Goal: Book appointment/travel/reservation

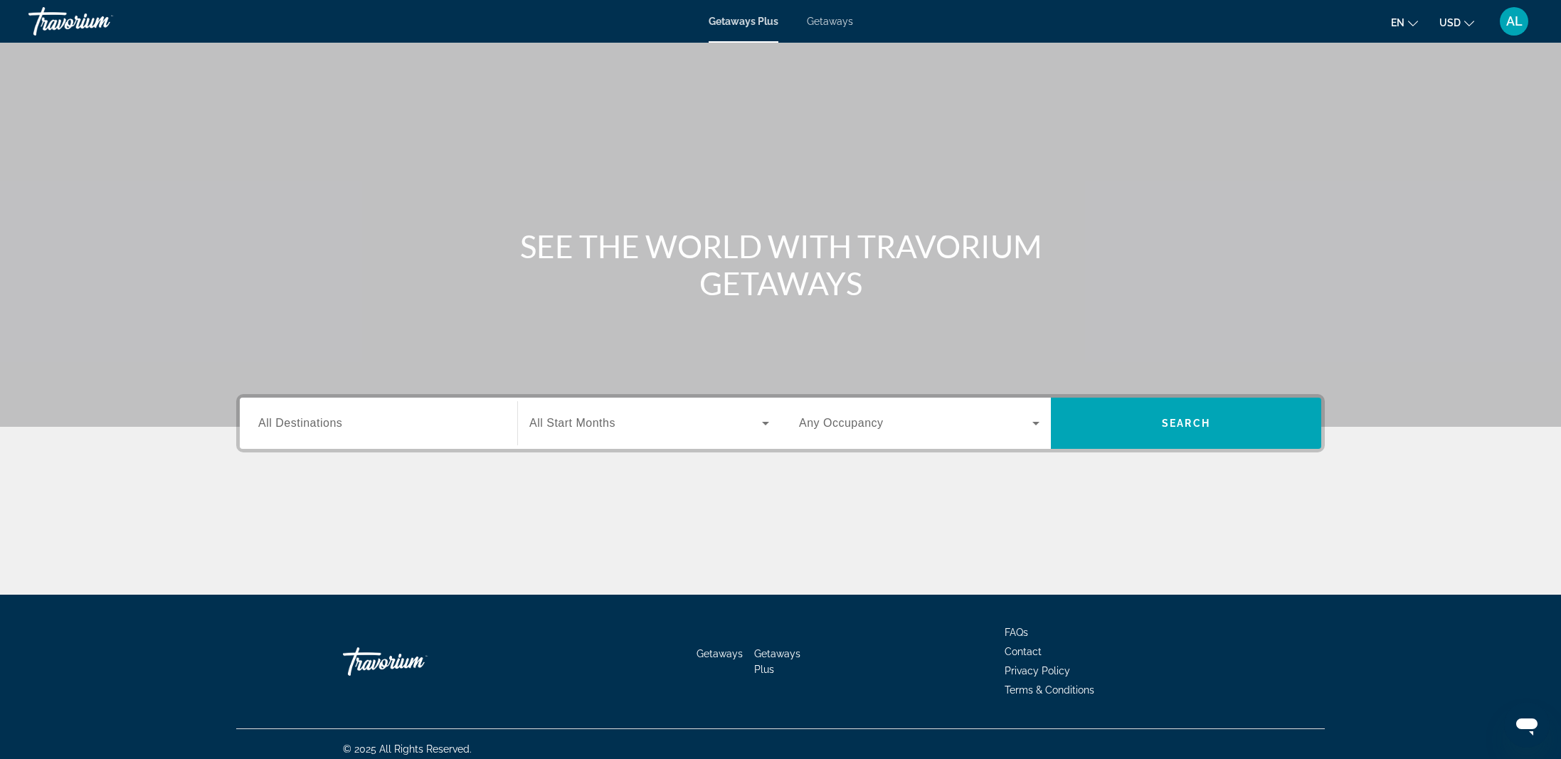
click at [437, 433] on div "Search widget" at bounding box center [378, 424] width 241 height 41
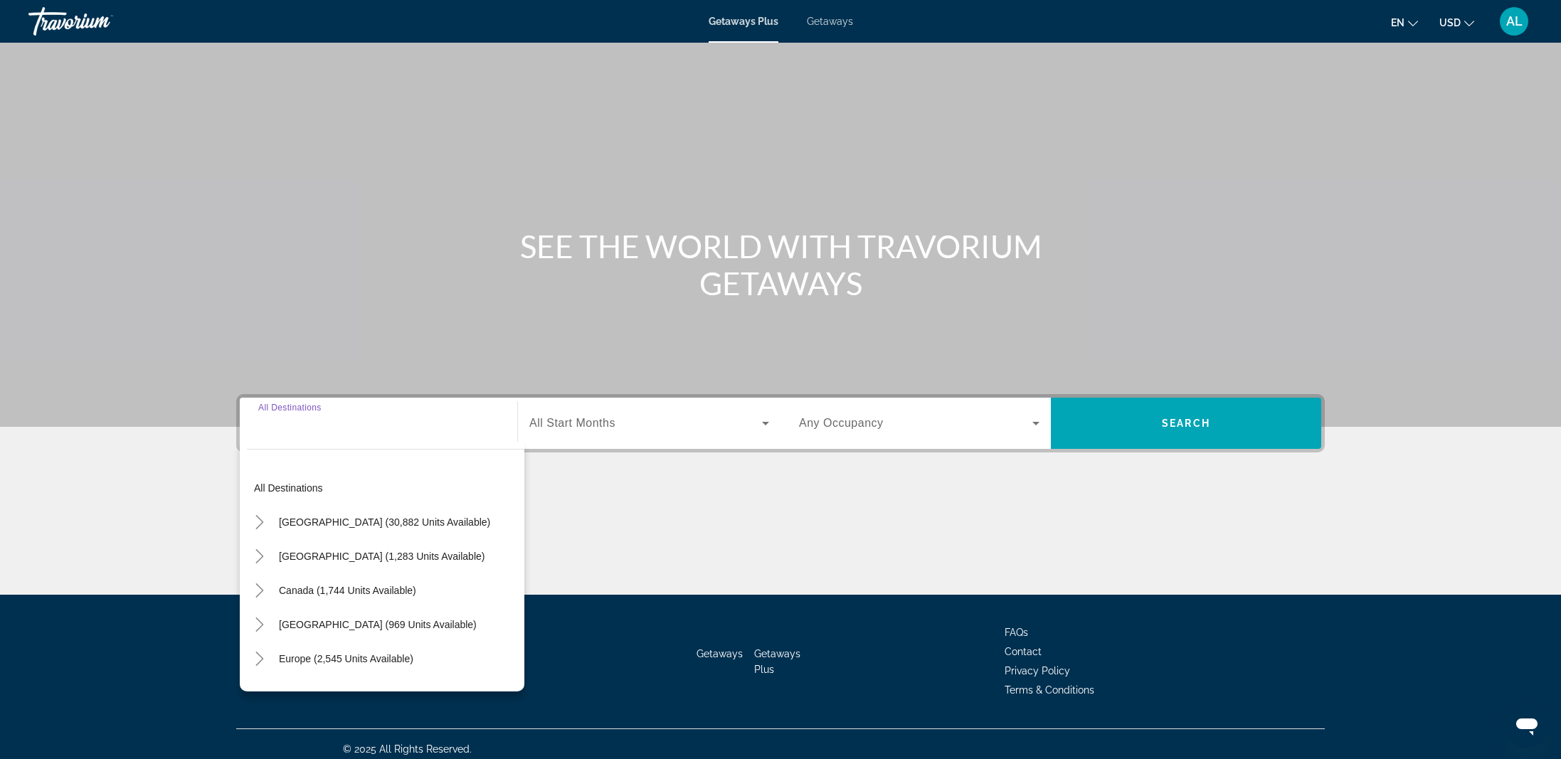
scroll to position [10, 0]
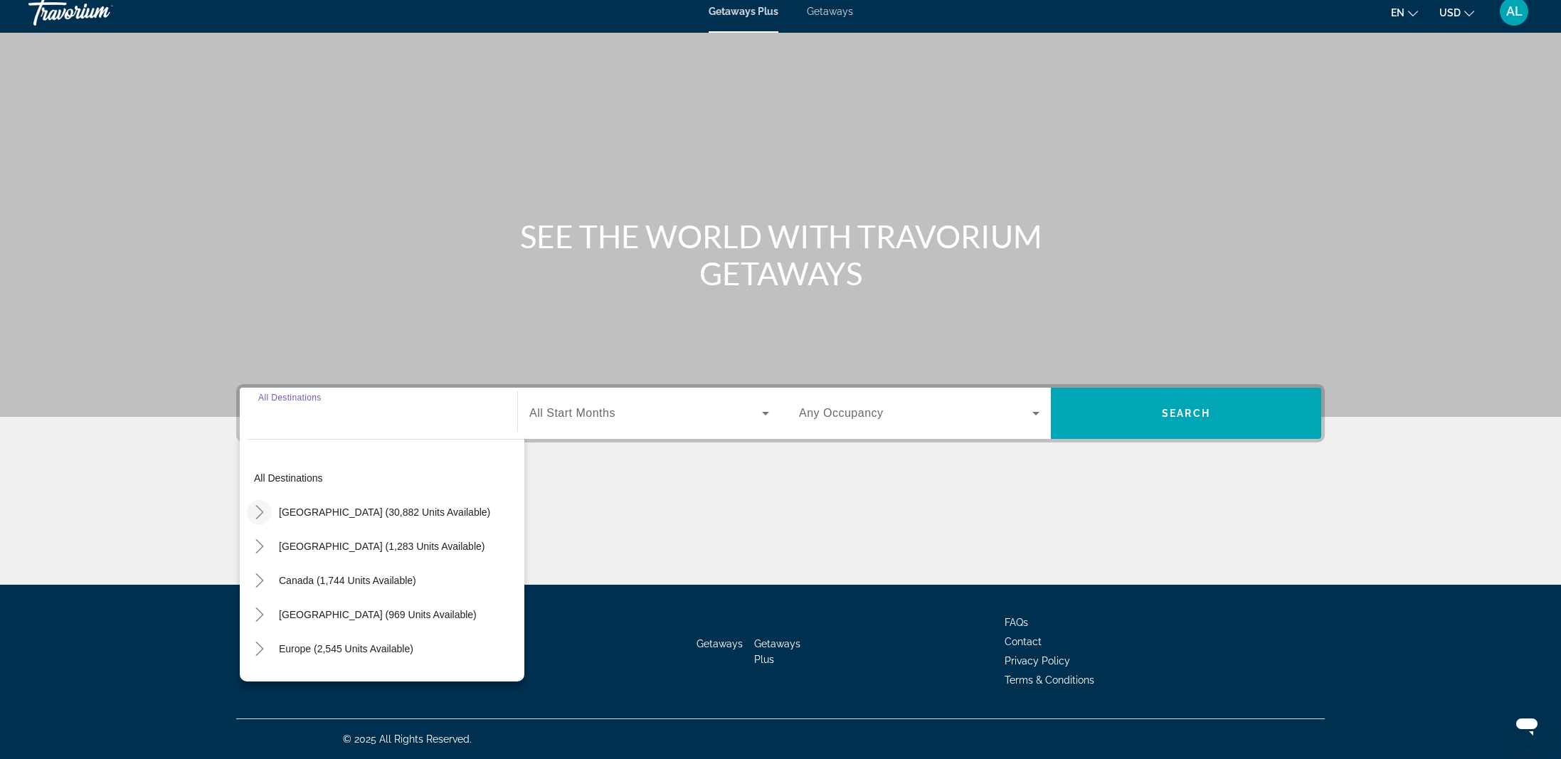
click at [259, 512] on icon "Toggle United States (30,882 units available)" at bounding box center [260, 512] width 14 height 14
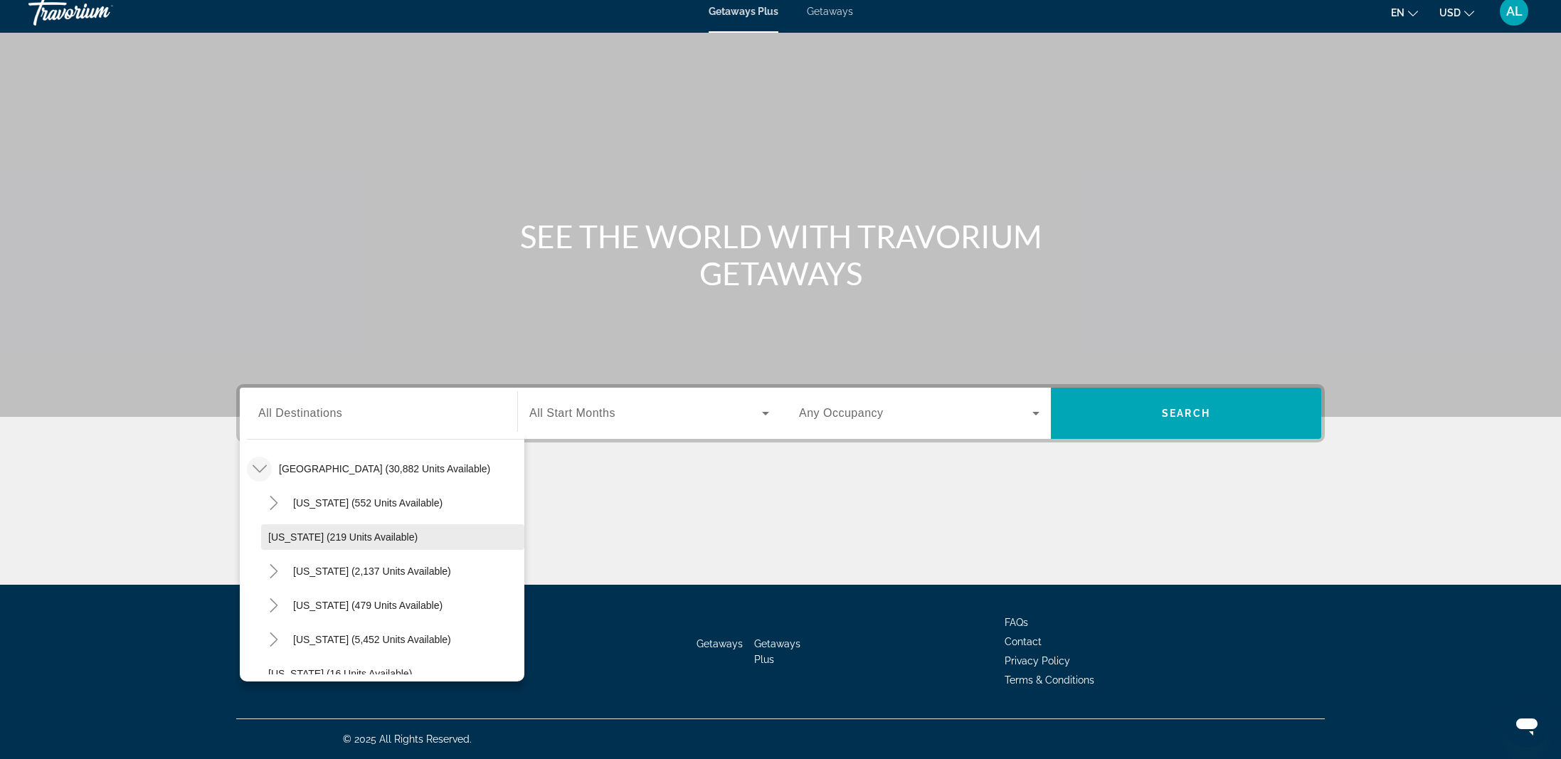
scroll to position [64, 0]
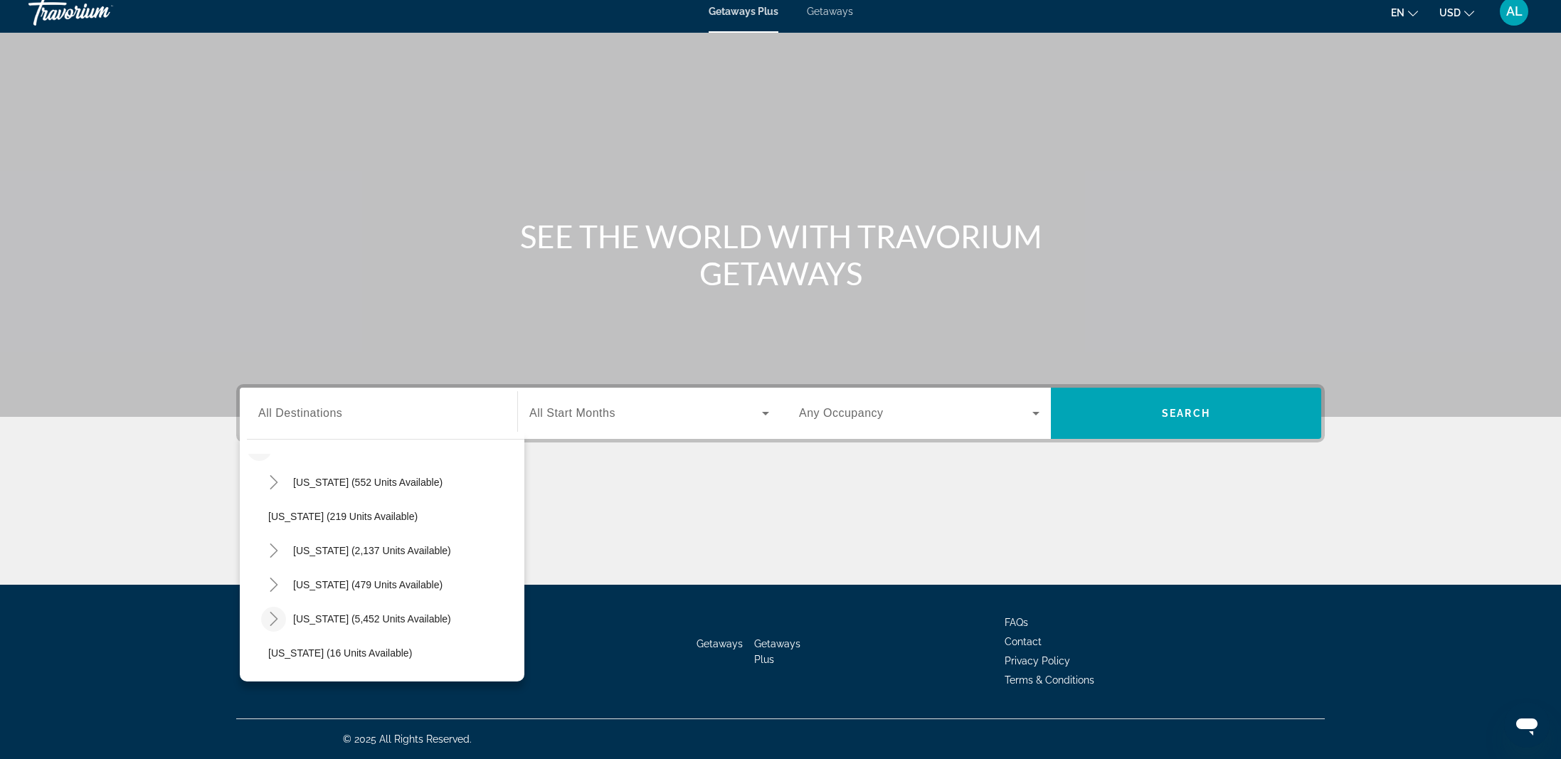
click at [280, 618] on icon "Toggle Florida (5,452 units available)" at bounding box center [274, 619] width 14 height 14
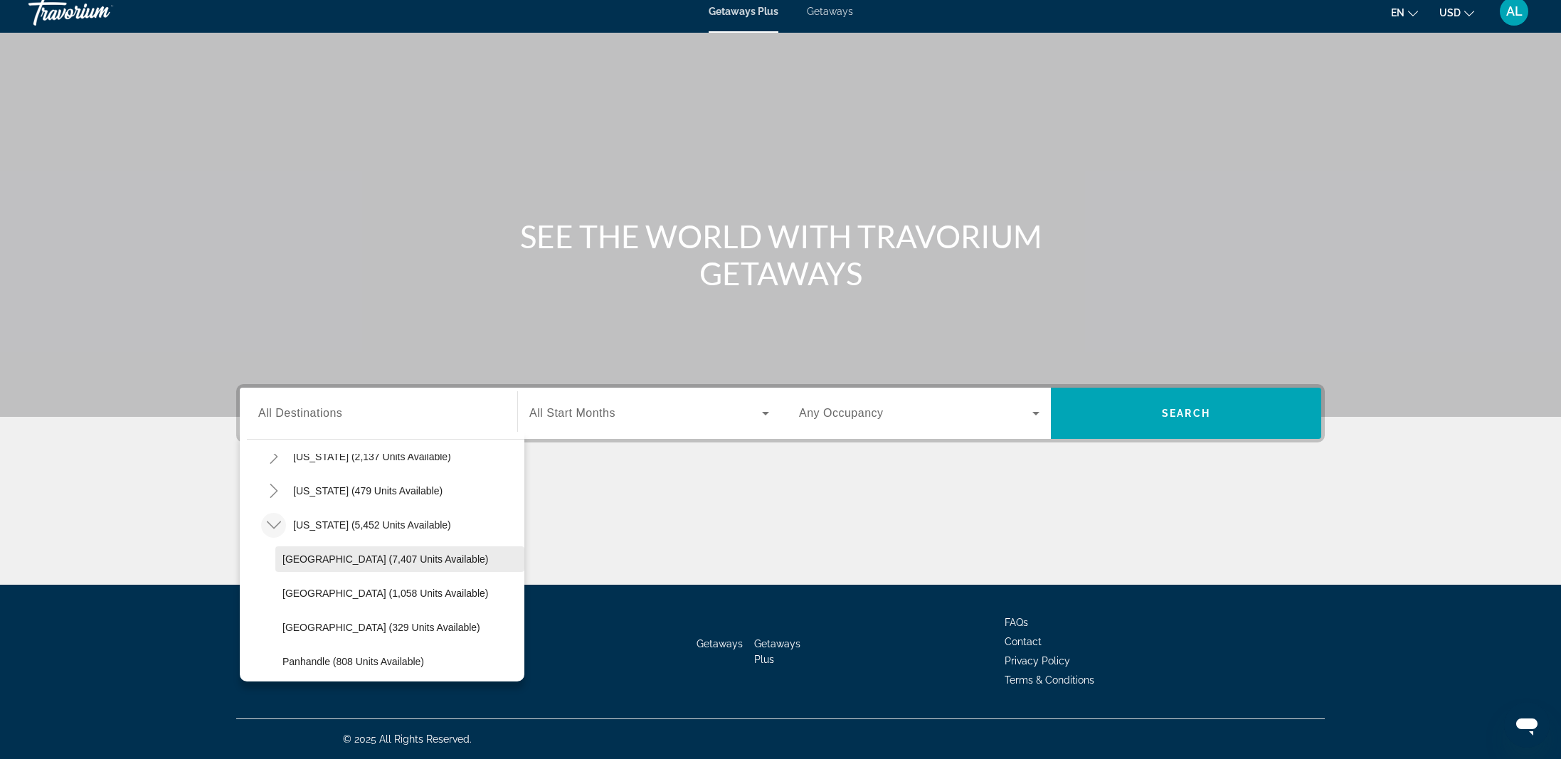
scroll to position [161, 0]
click at [342, 562] on span "Search widget" at bounding box center [399, 556] width 249 height 34
type input "**********"
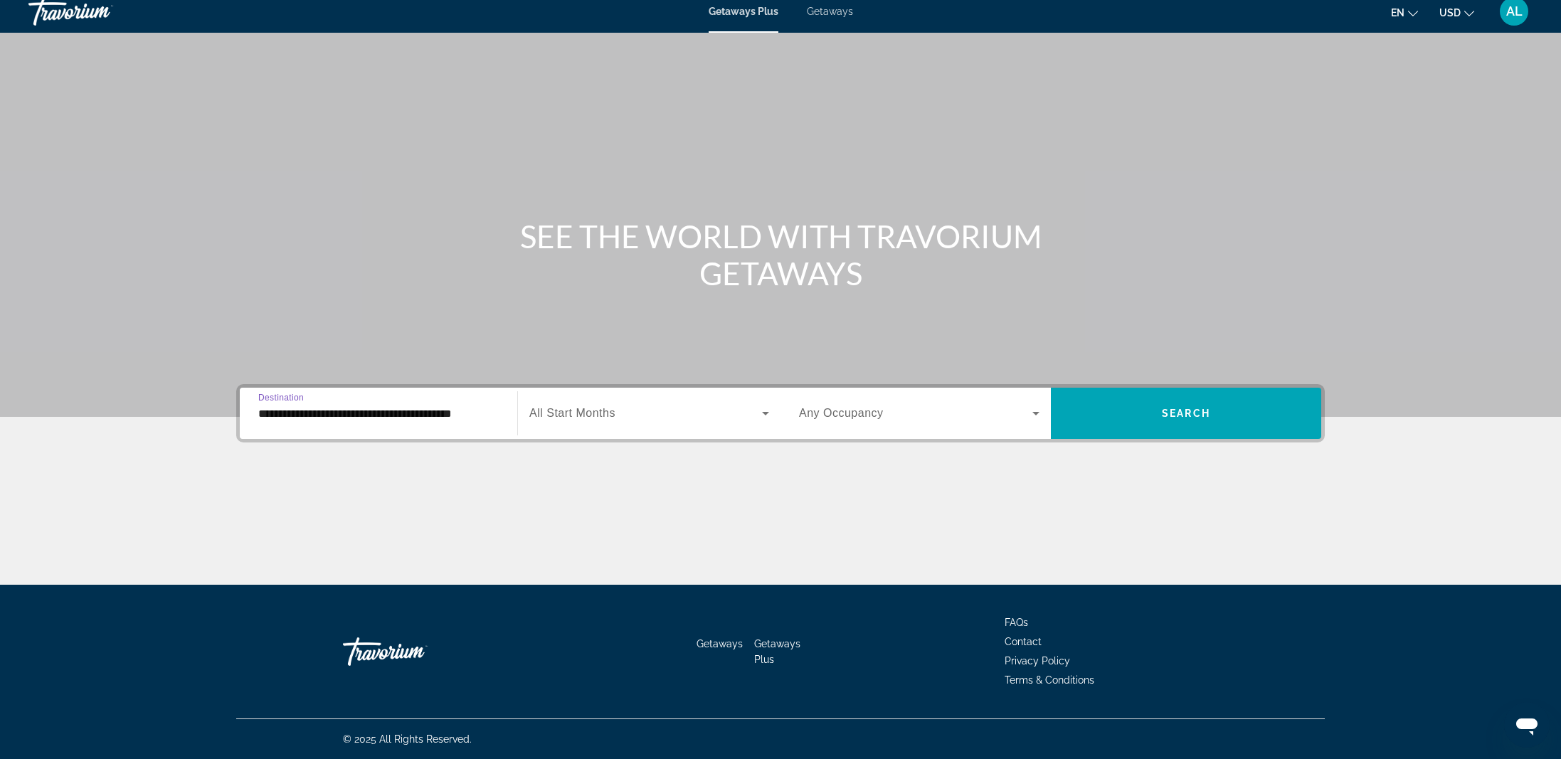
click at [596, 421] on span "Search widget" at bounding box center [645, 413] width 233 height 17
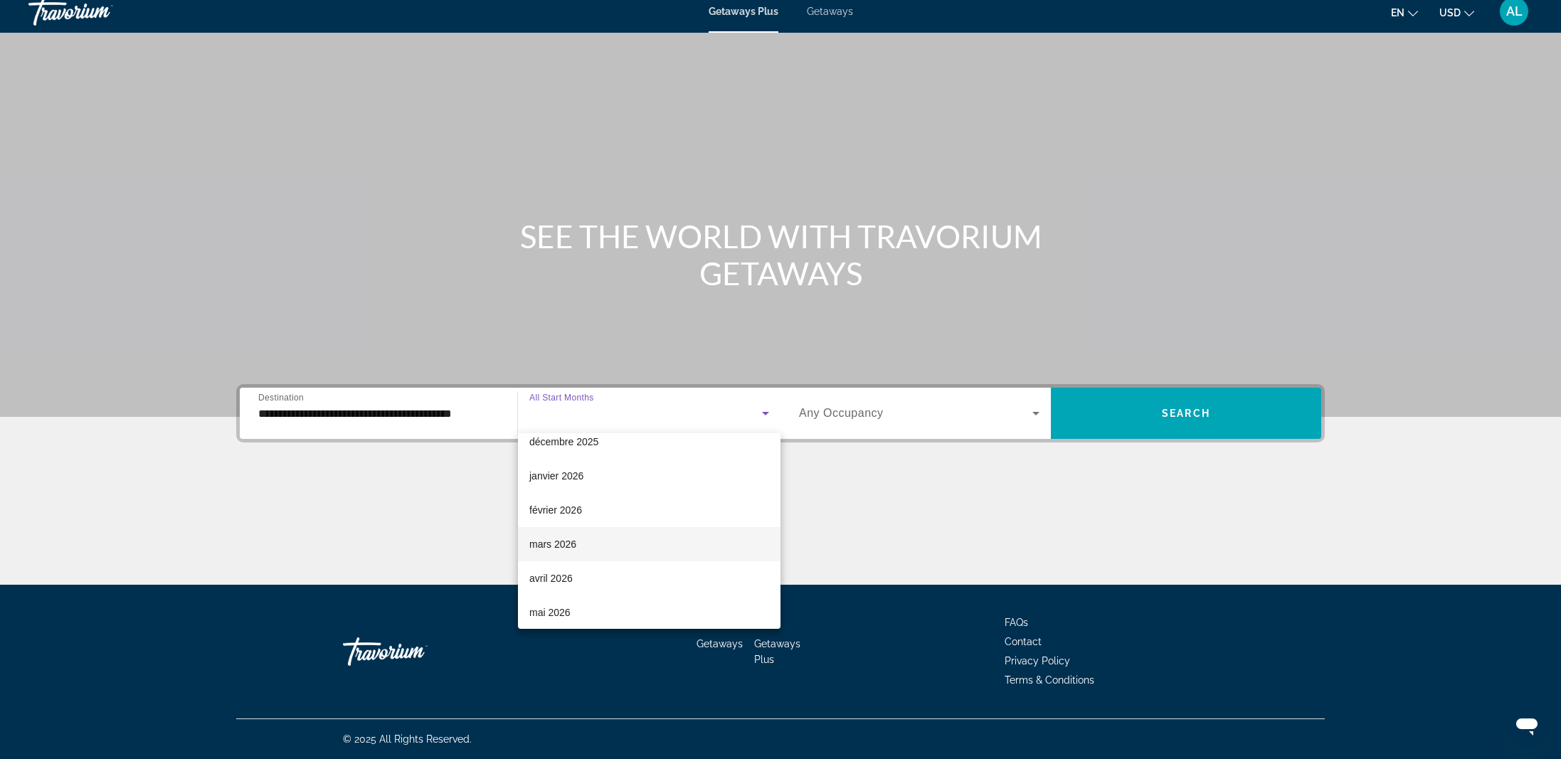
scroll to position [180, 0]
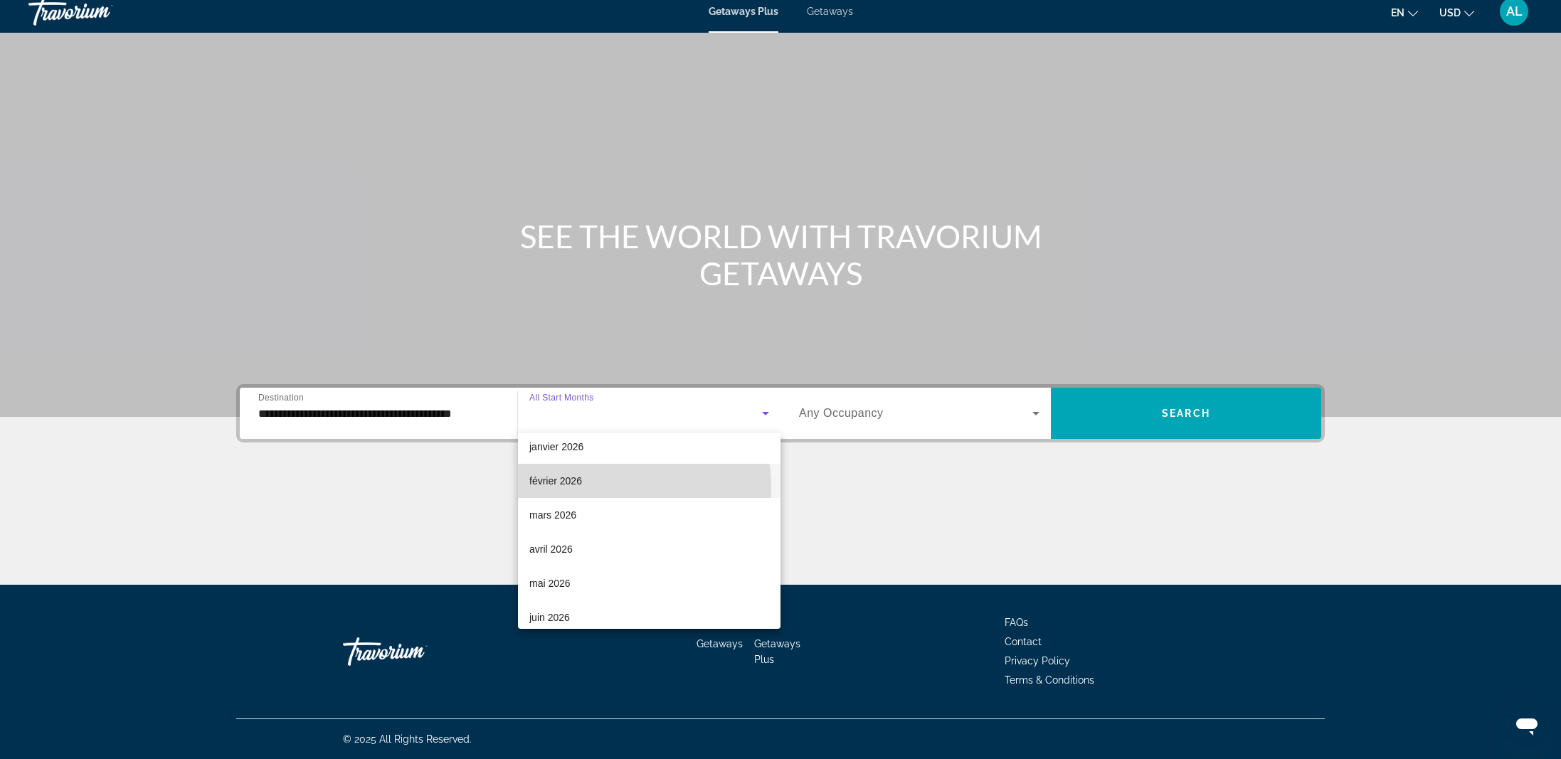
click at [584, 488] on mat-option "février 2026" at bounding box center [649, 481] width 263 height 34
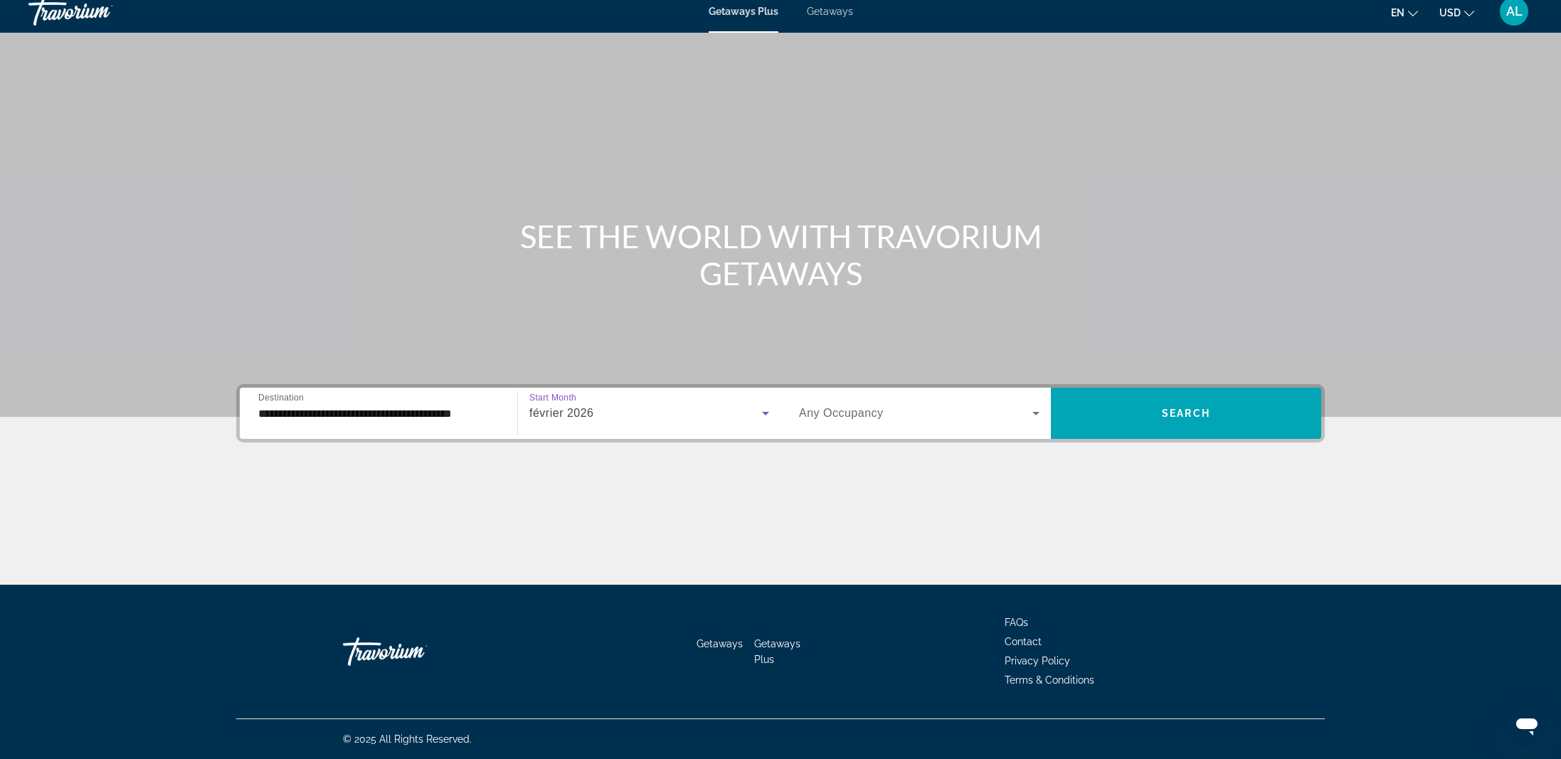
click at [843, 415] on span "Any Occupancy" at bounding box center [841, 413] width 85 height 12
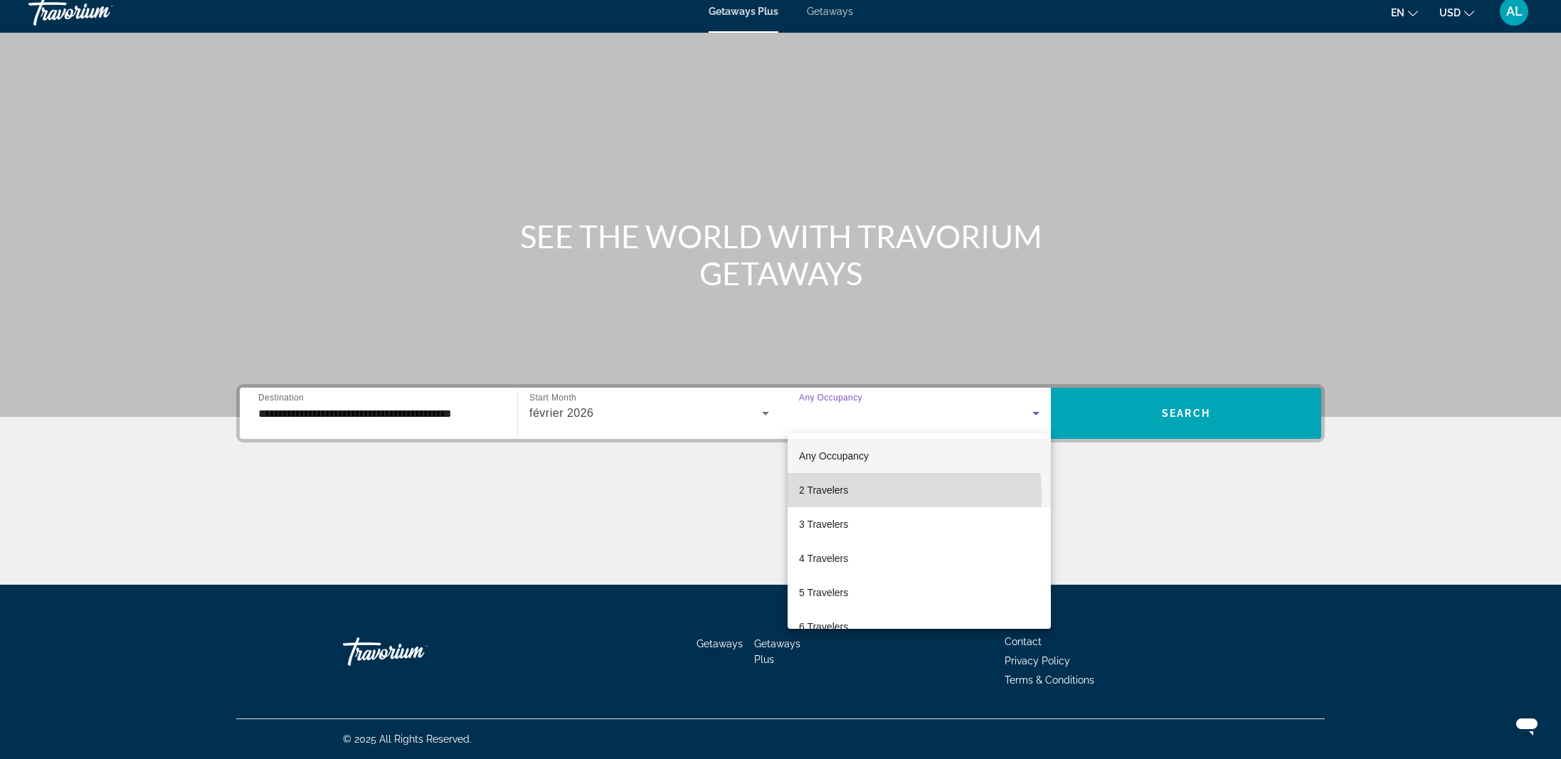
click at [840, 496] on span "2 Travelers" at bounding box center [823, 490] width 49 height 17
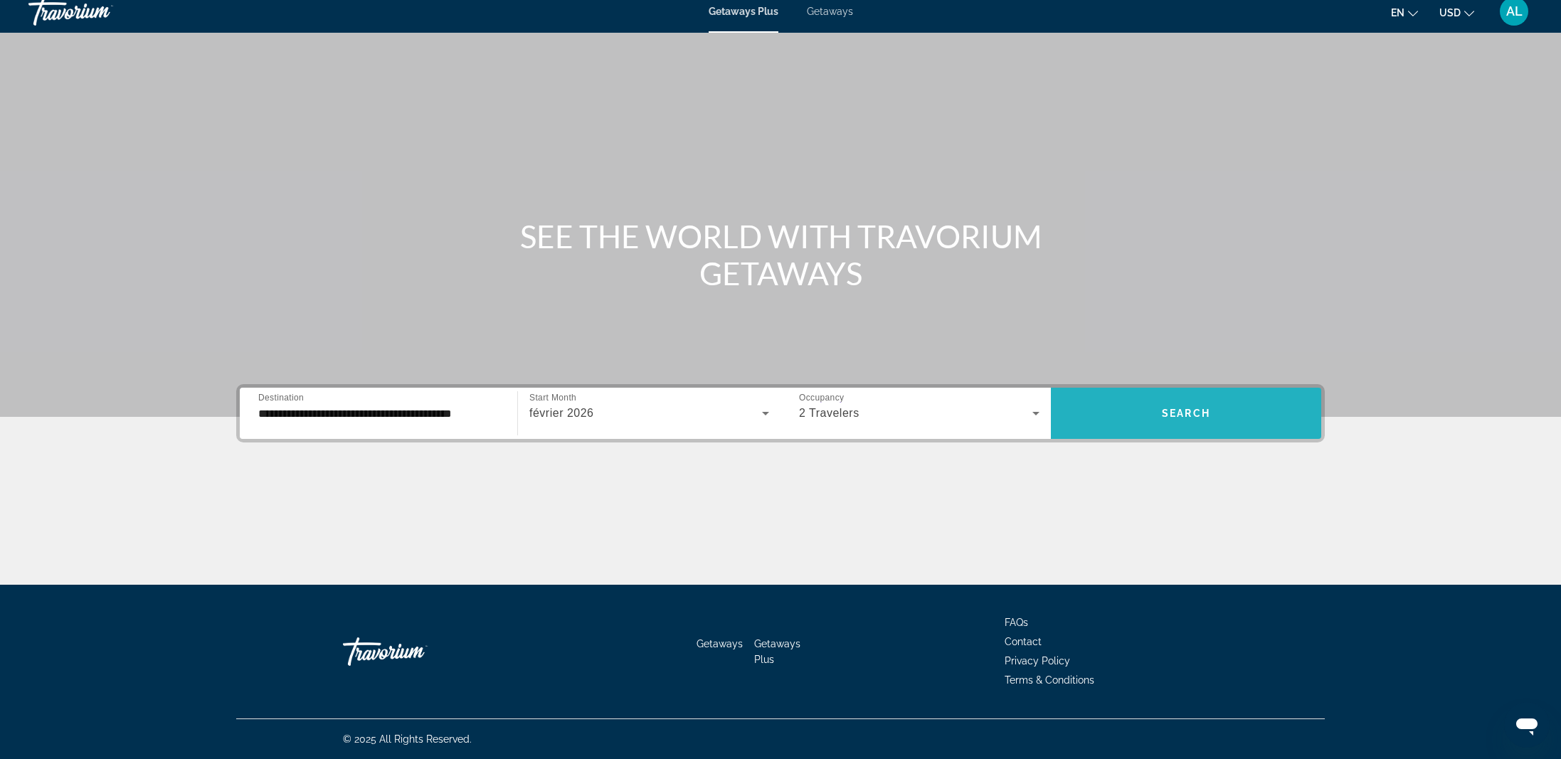
click at [1133, 425] on span "Search widget" at bounding box center [1186, 413] width 270 height 34
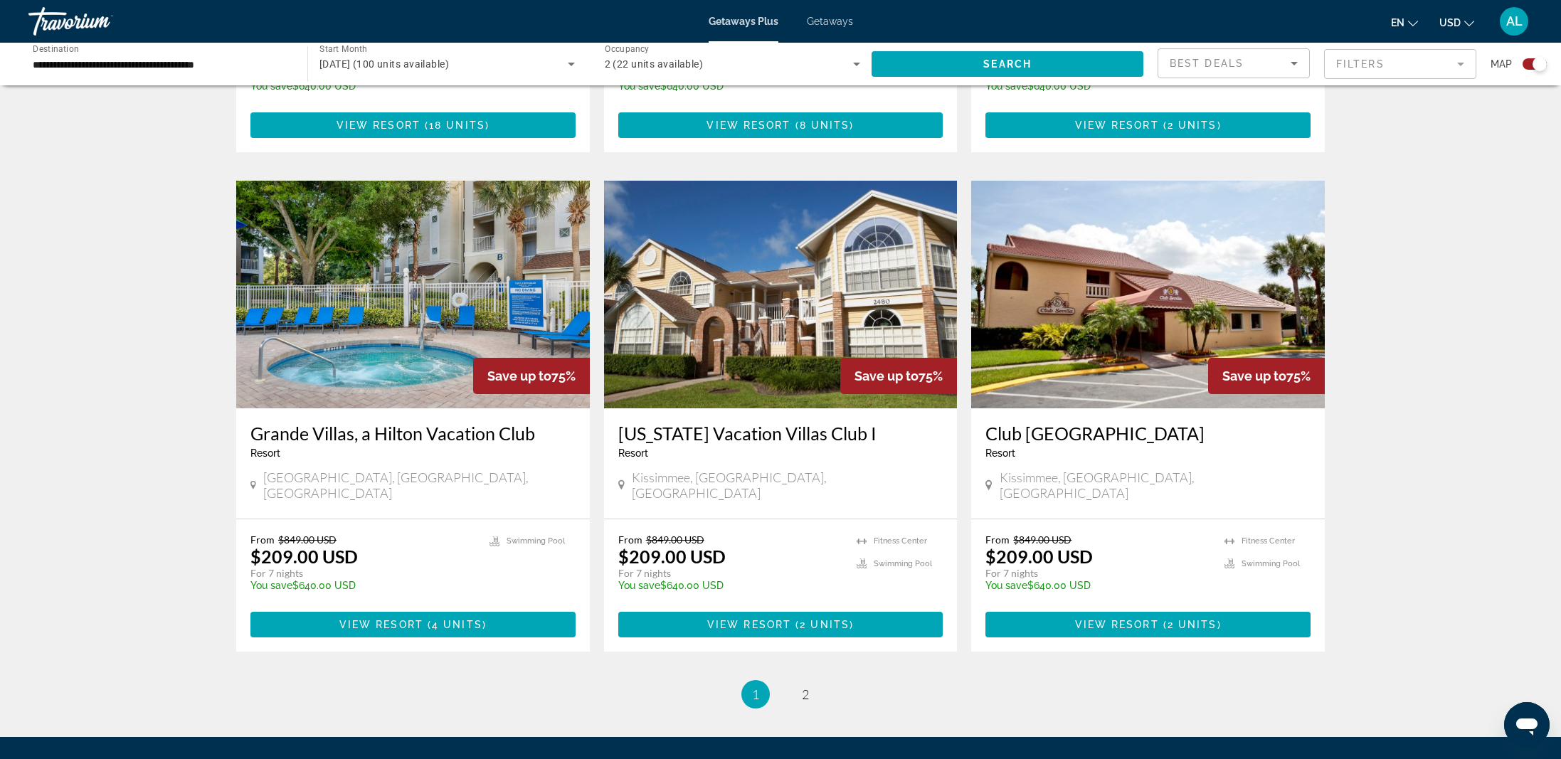
scroll to position [2006, 0]
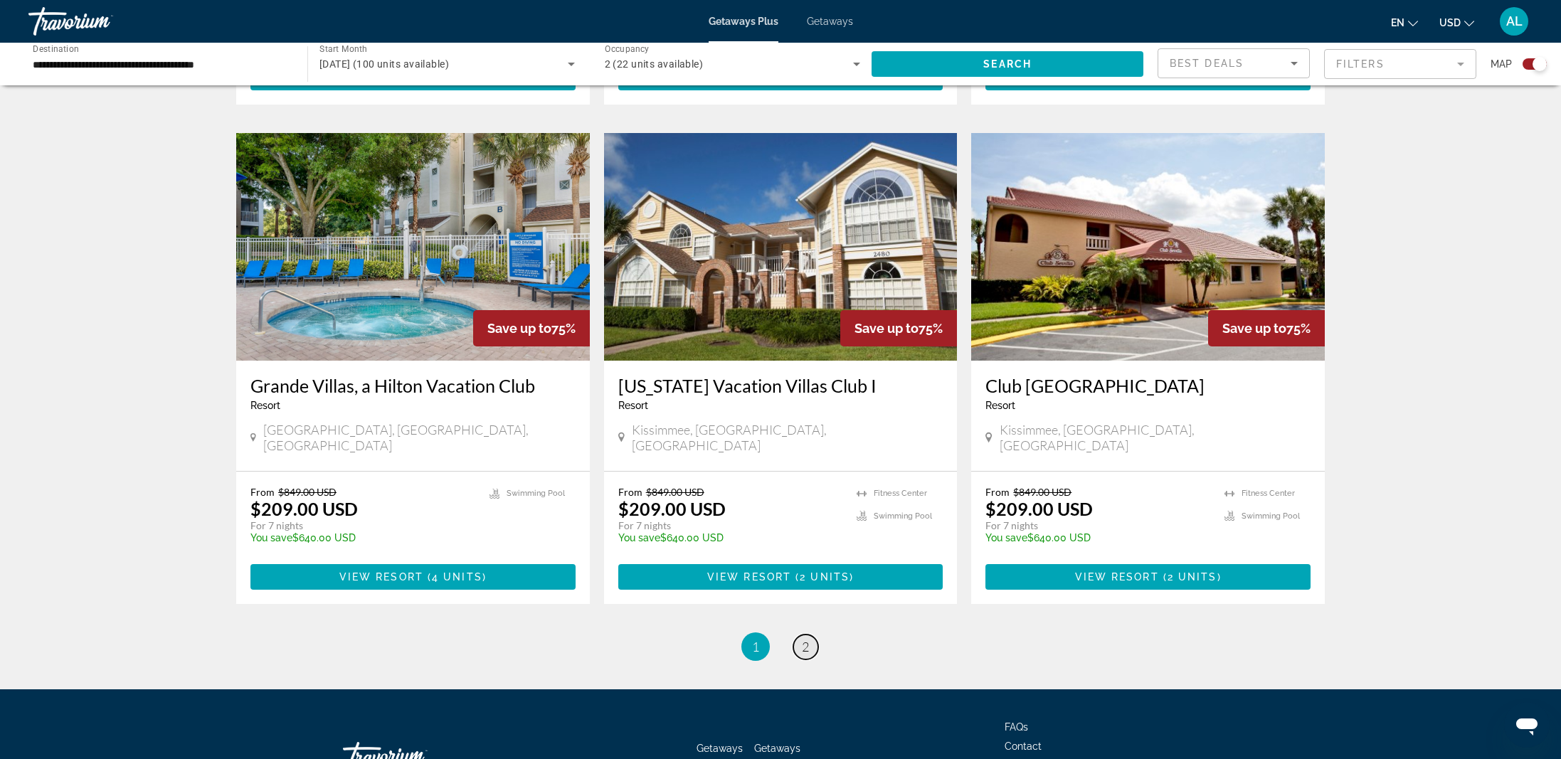
click at [810, 635] on link "page 2" at bounding box center [806, 647] width 25 height 25
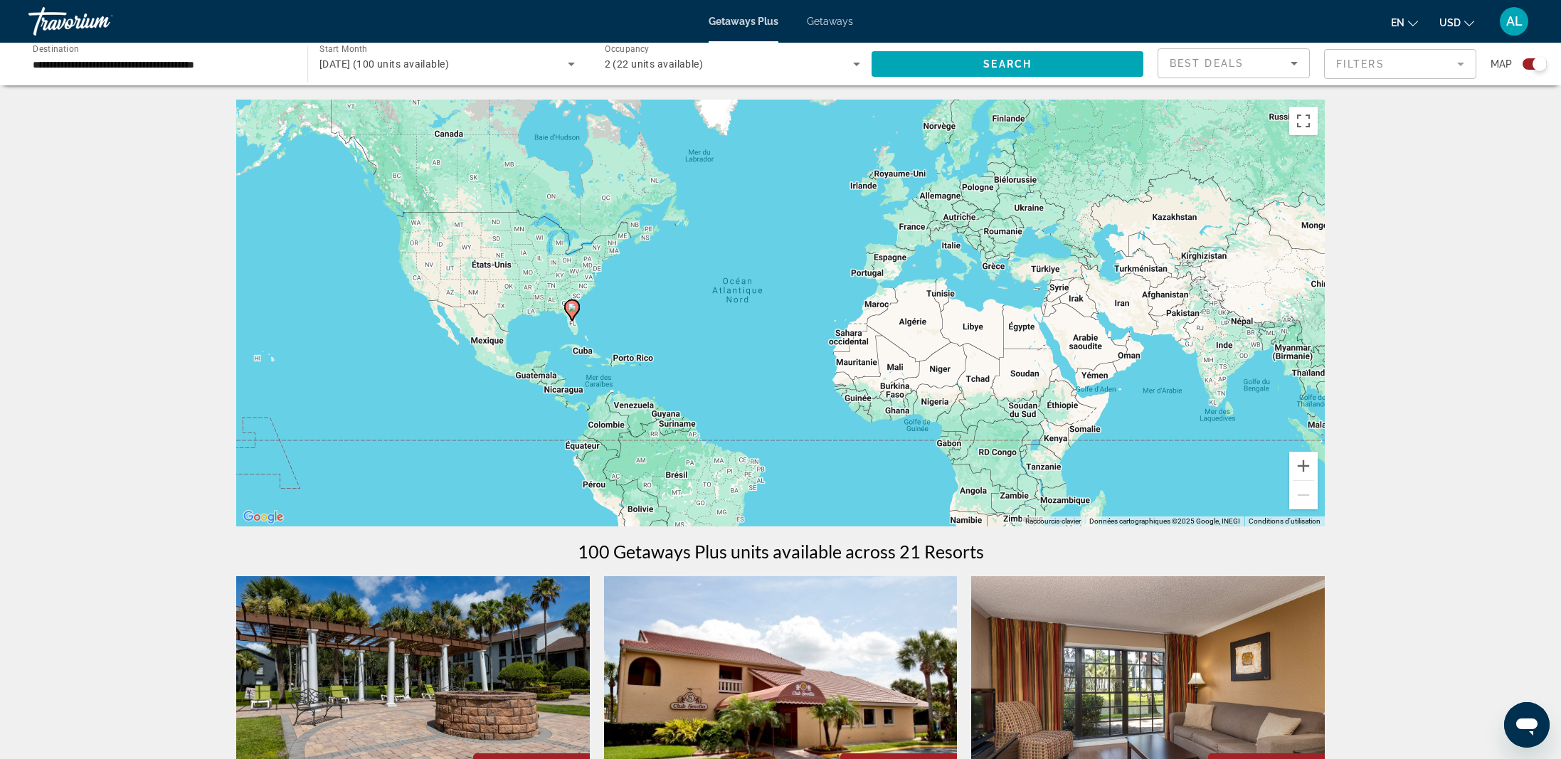
click at [85, 29] on div "Travorium" at bounding box center [99, 21] width 142 height 37
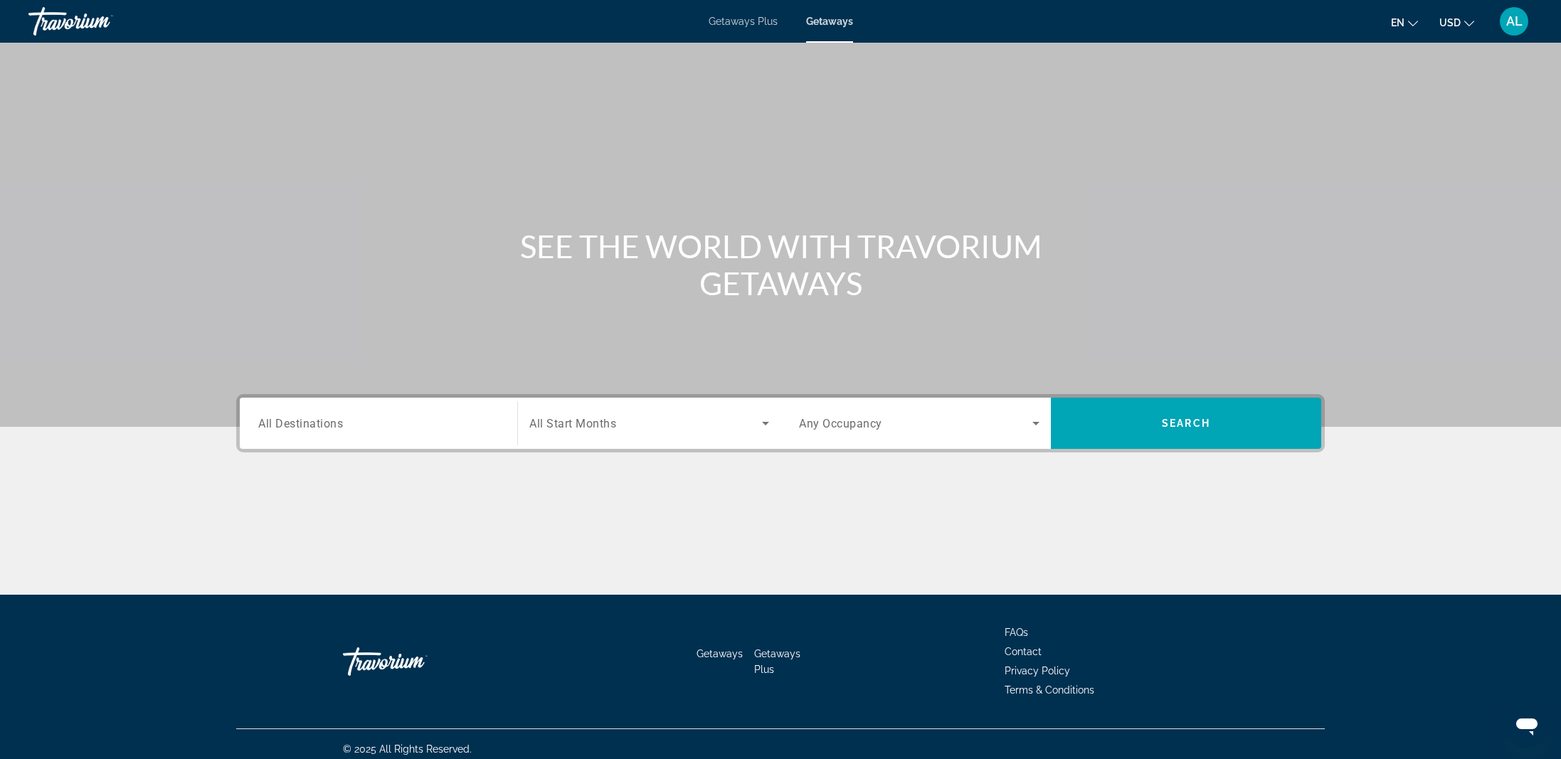
click at [774, 27] on div "Getaways Plus Getaways en English Español Français Italiano Português русский U…" at bounding box center [780, 21] width 1561 height 37
click at [766, 23] on span "Getaways Plus" at bounding box center [743, 21] width 69 height 11
click at [80, 29] on div "Travorium" at bounding box center [99, 21] width 142 height 37
